Goal: Complete application form

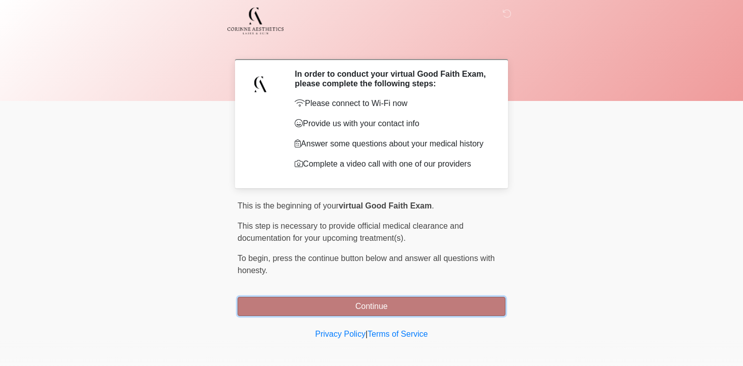
click at [361, 305] on button "Continue" at bounding box center [371, 306] width 268 height 19
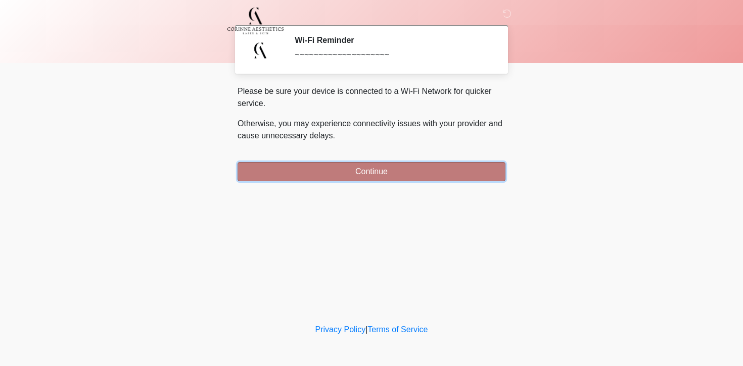
click at [367, 170] on button "Continue" at bounding box center [371, 171] width 268 height 19
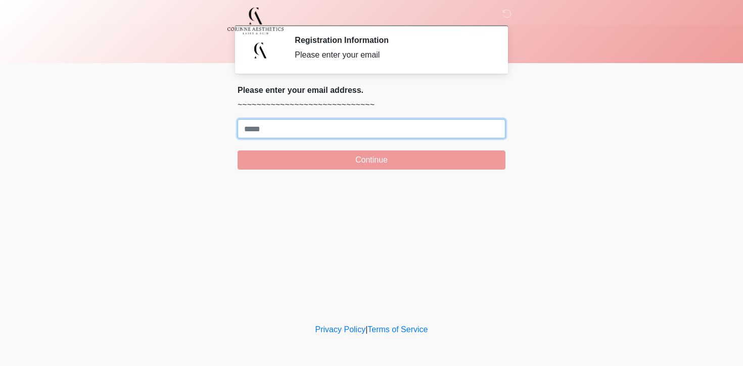
click at [314, 133] on input "Where should we email your treatment plan?" at bounding box center [371, 128] width 268 height 19
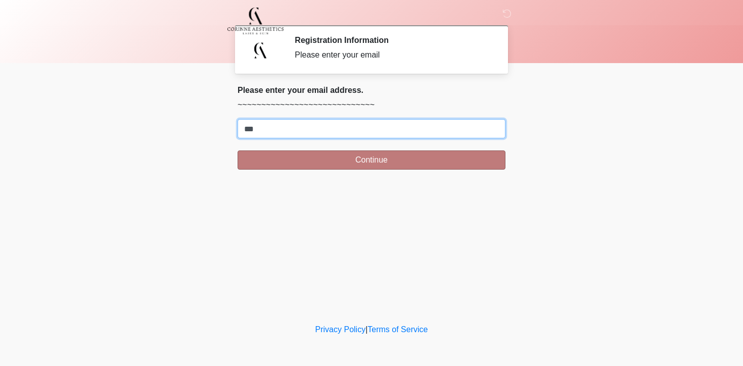
type input "**********"
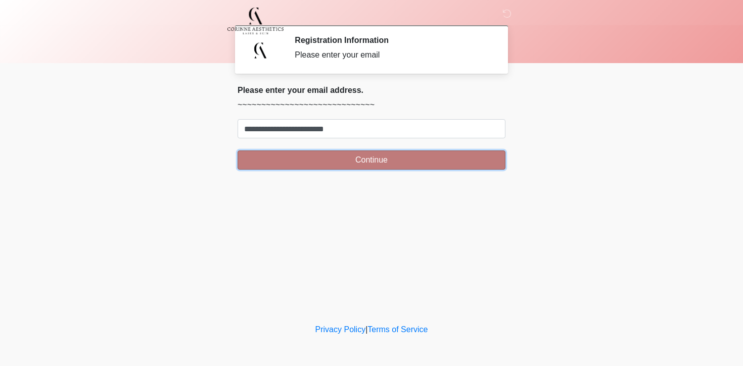
click at [339, 160] on button "Continue" at bounding box center [371, 160] width 268 height 19
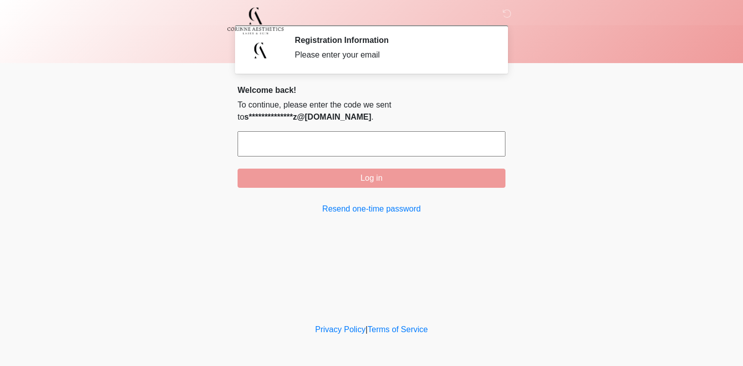
click at [377, 148] on input "text" at bounding box center [371, 143] width 268 height 25
paste input "******"
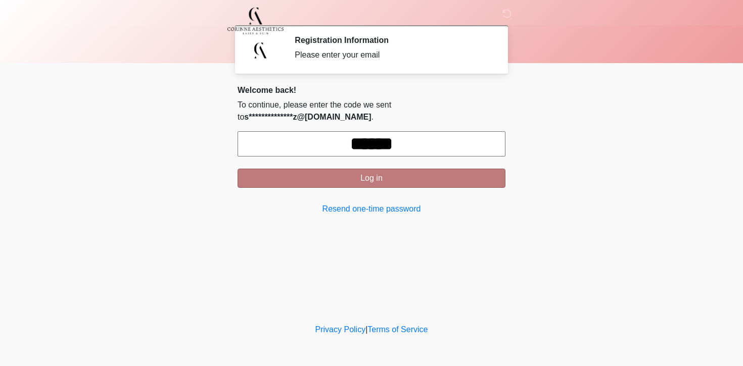
type input "******"
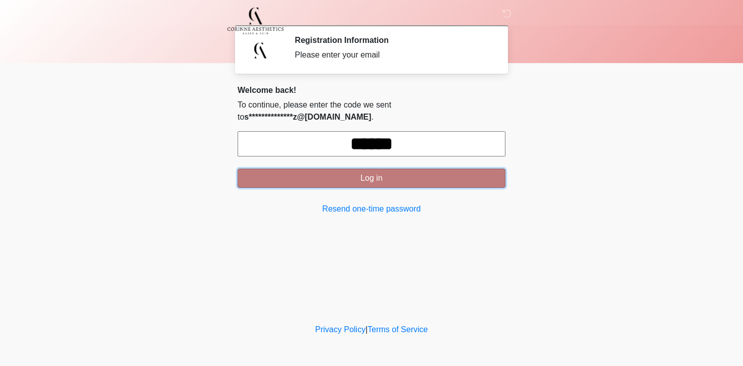
click at [413, 184] on button "Log in" at bounding box center [371, 178] width 268 height 19
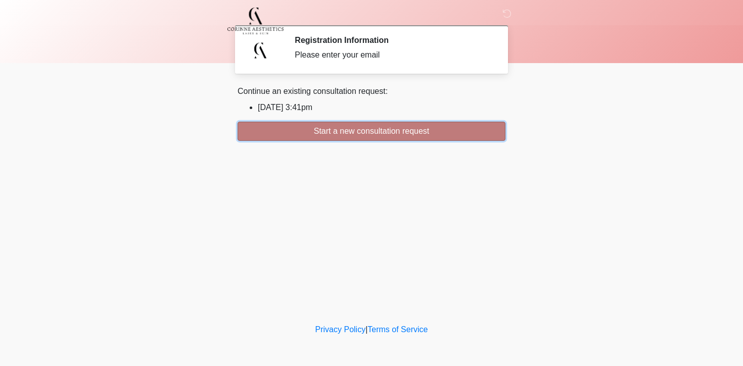
click at [395, 136] on button "Start a new consultation request" at bounding box center [371, 131] width 268 height 19
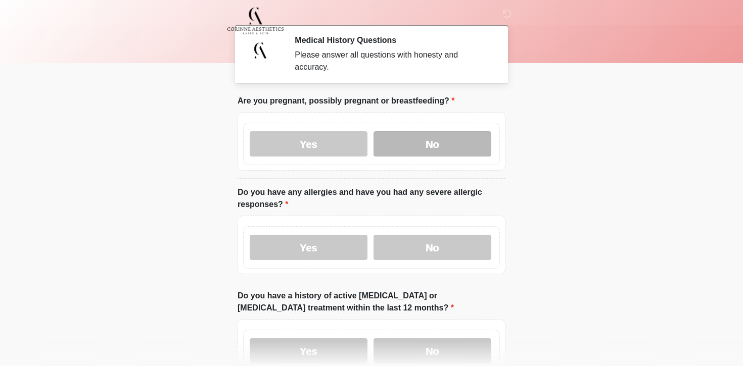
click at [428, 143] on label "No" at bounding box center [432, 143] width 118 height 25
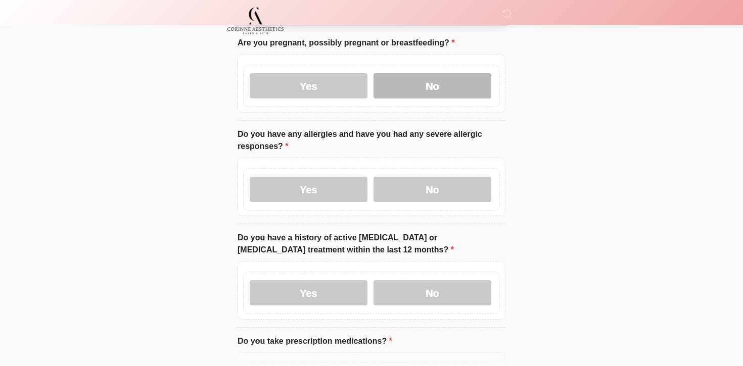
scroll to position [63, 0]
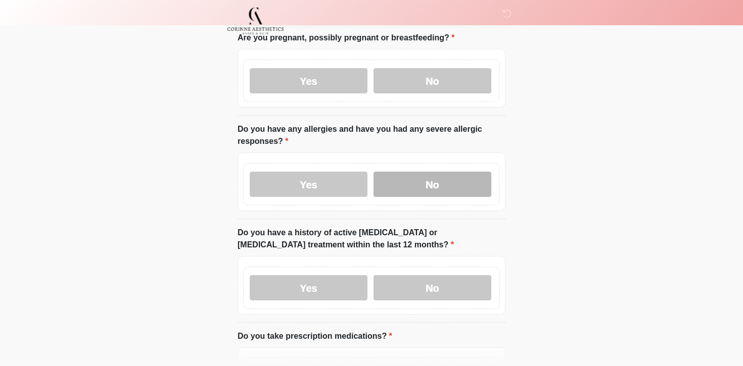
click at [430, 184] on label "No" at bounding box center [432, 184] width 118 height 25
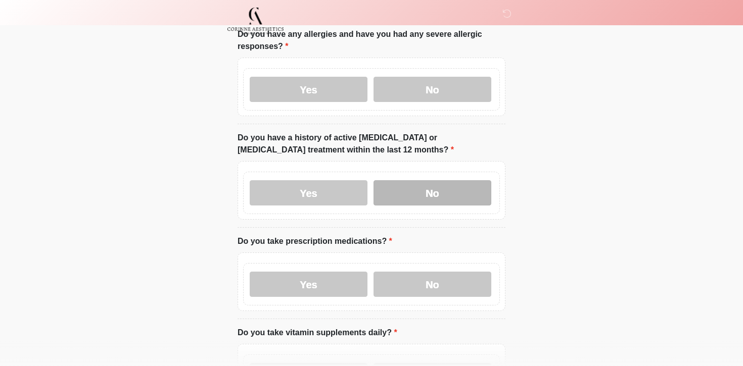
scroll to position [167, 0]
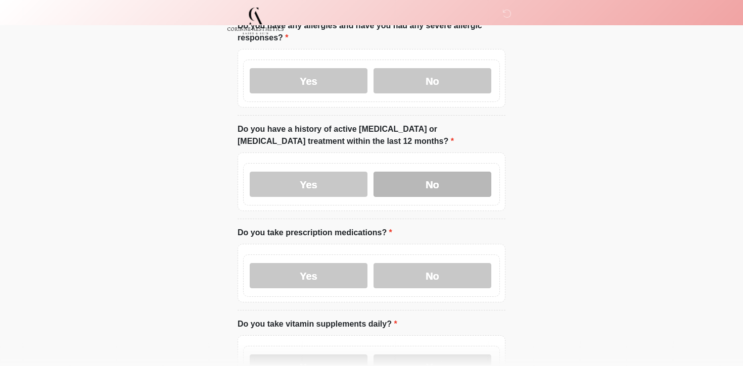
click at [429, 195] on label "No" at bounding box center [432, 184] width 118 height 25
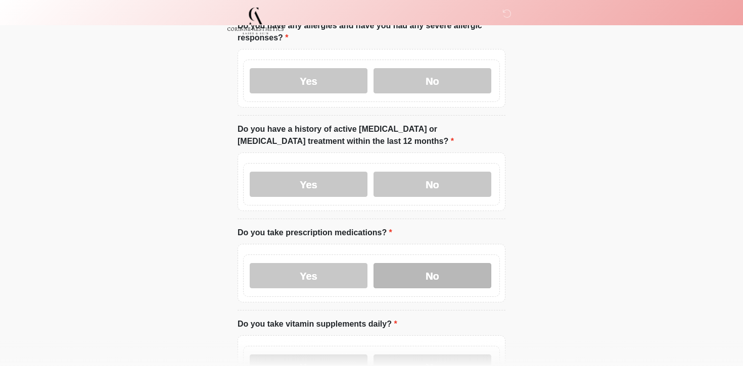
click at [441, 265] on label "No" at bounding box center [432, 275] width 118 height 25
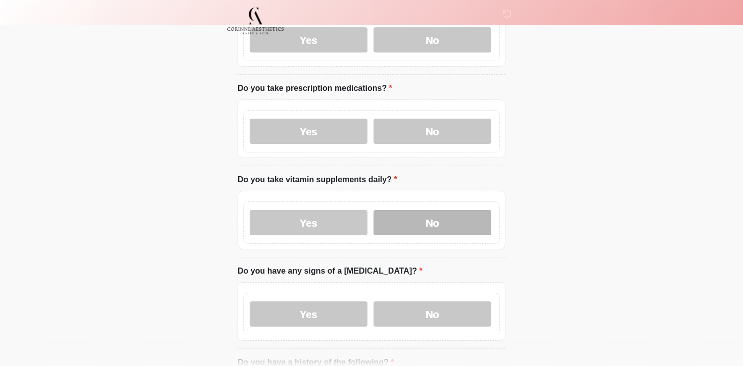
click at [444, 219] on label "No" at bounding box center [432, 222] width 118 height 25
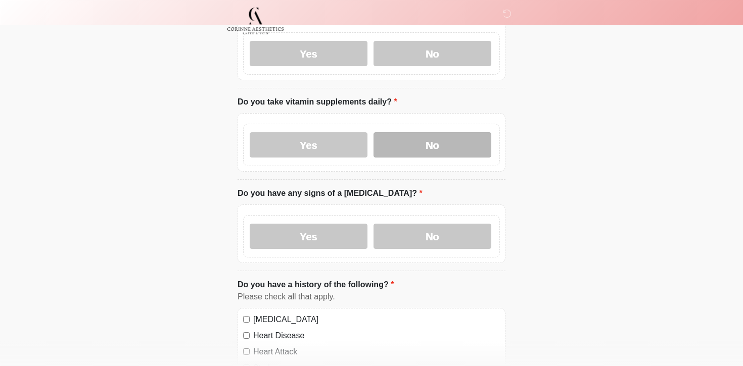
scroll to position [409, 0]
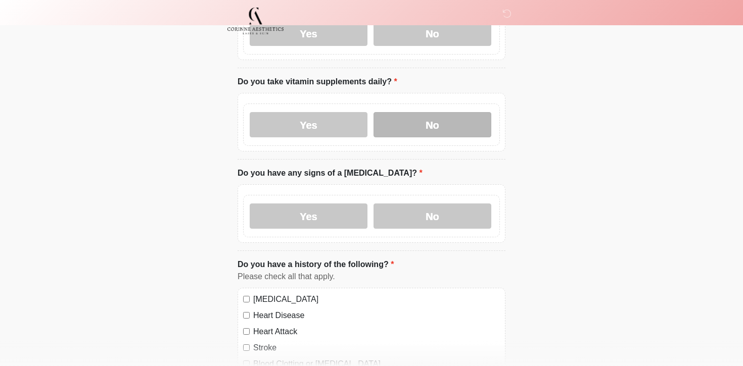
click at [444, 219] on label "No" at bounding box center [432, 216] width 118 height 25
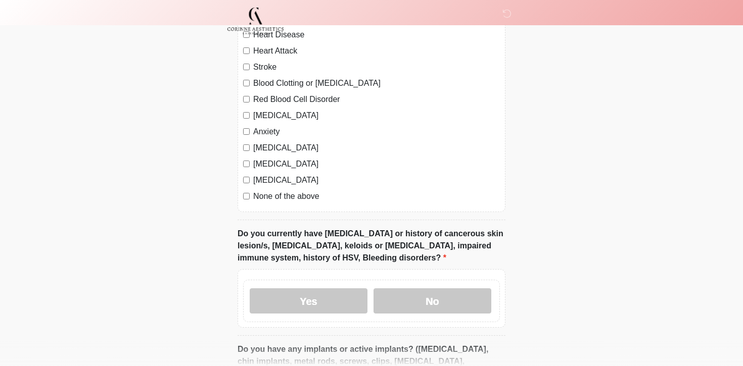
scroll to position [691, 0]
click at [262, 195] on label "None of the above" at bounding box center [376, 195] width 247 height 12
click at [437, 298] on label "No" at bounding box center [432, 299] width 118 height 25
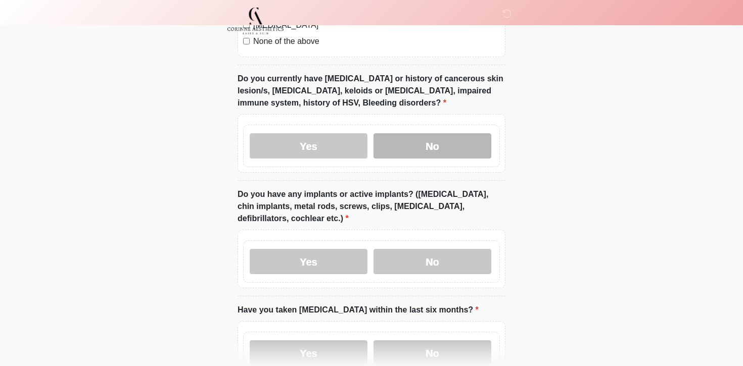
scroll to position [855, 0]
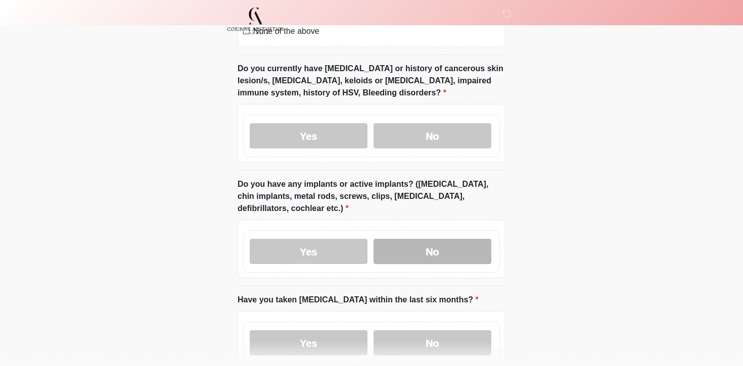
click at [447, 261] on label "No" at bounding box center [432, 251] width 118 height 25
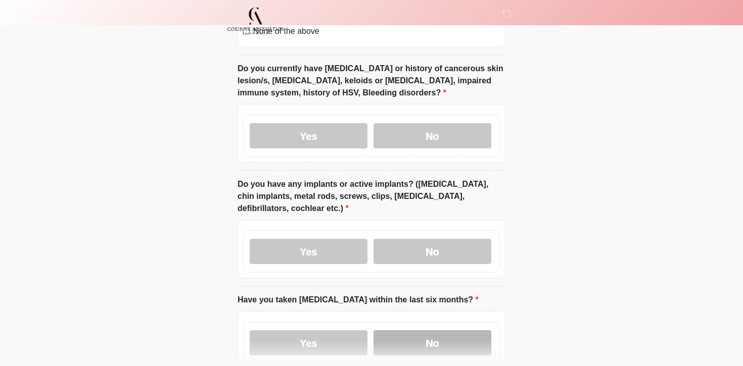
click at [449, 342] on label "No" at bounding box center [432, 342] width 118 height 25
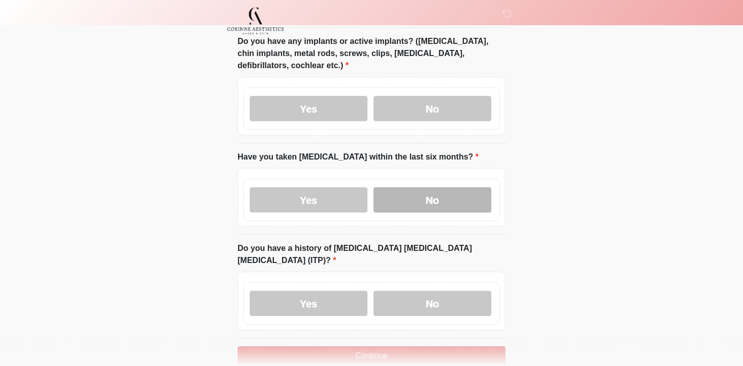
scroll to position [1017, 0]
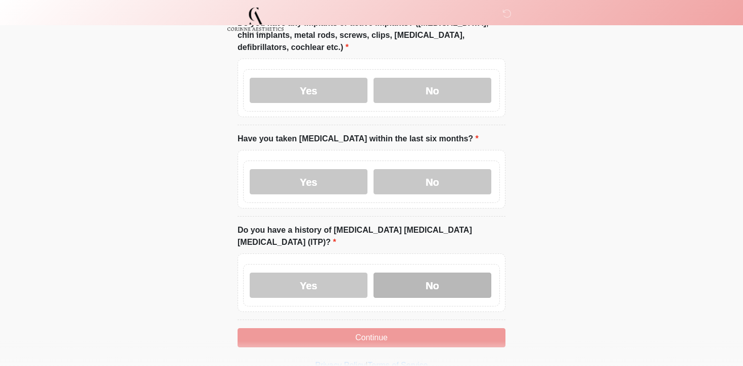
click at [449, 273] on label "No" at bounding box center [432, 285] width 118 height 25
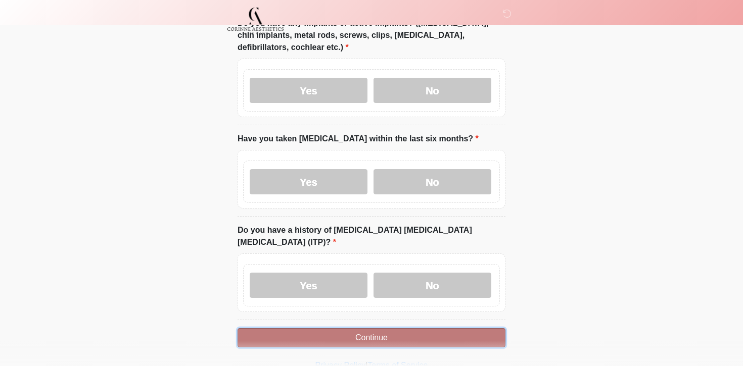
click at [439, 328] on button "Continue" at bounding box center [371, 337] width 268 height 19
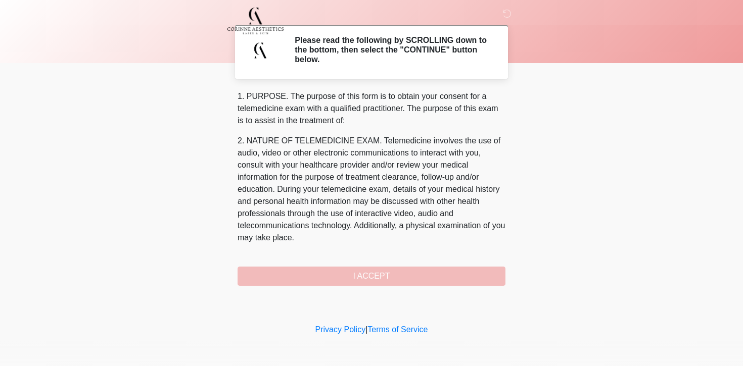
scroll to position [434, 0]
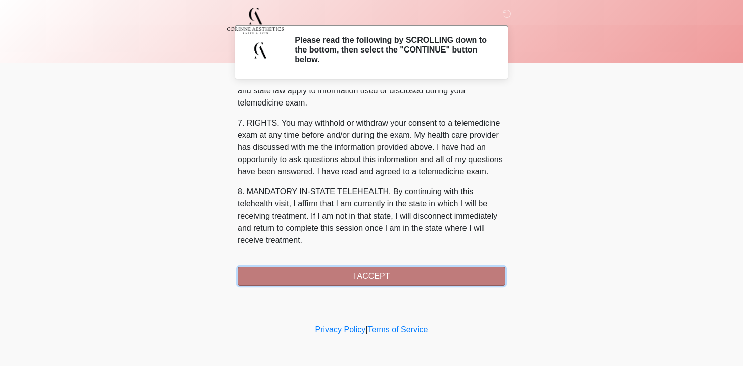
click at [392, 279] on button "I ACCEPT" at bounding box center [371, 276] width 268 height 19
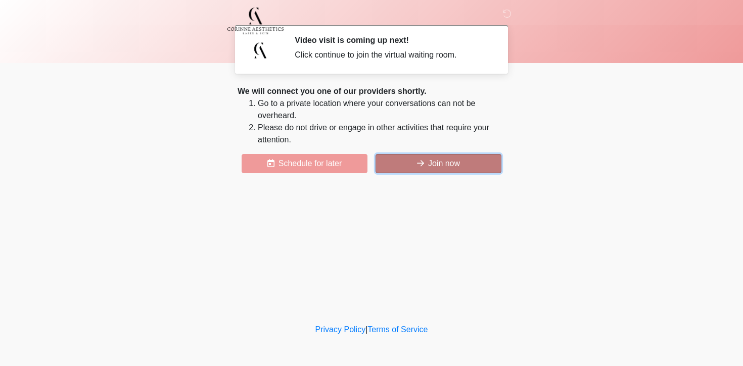
click at [391, 171] on button "Join now" at bounding box center [438, 163] width 126 height 19
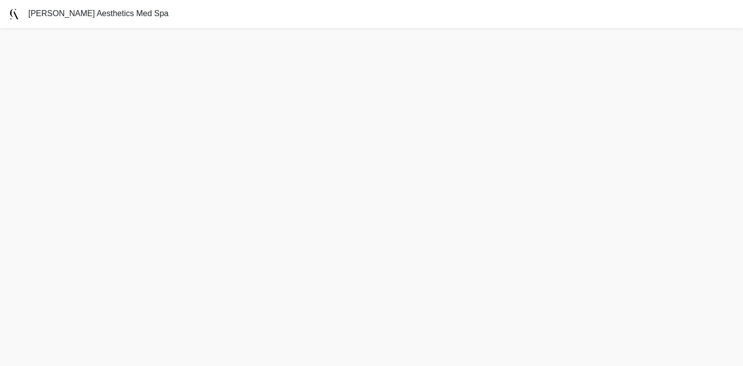
scroll to position [3, 0]
